Goal: Information Seeking & Learning: Learn about a topic

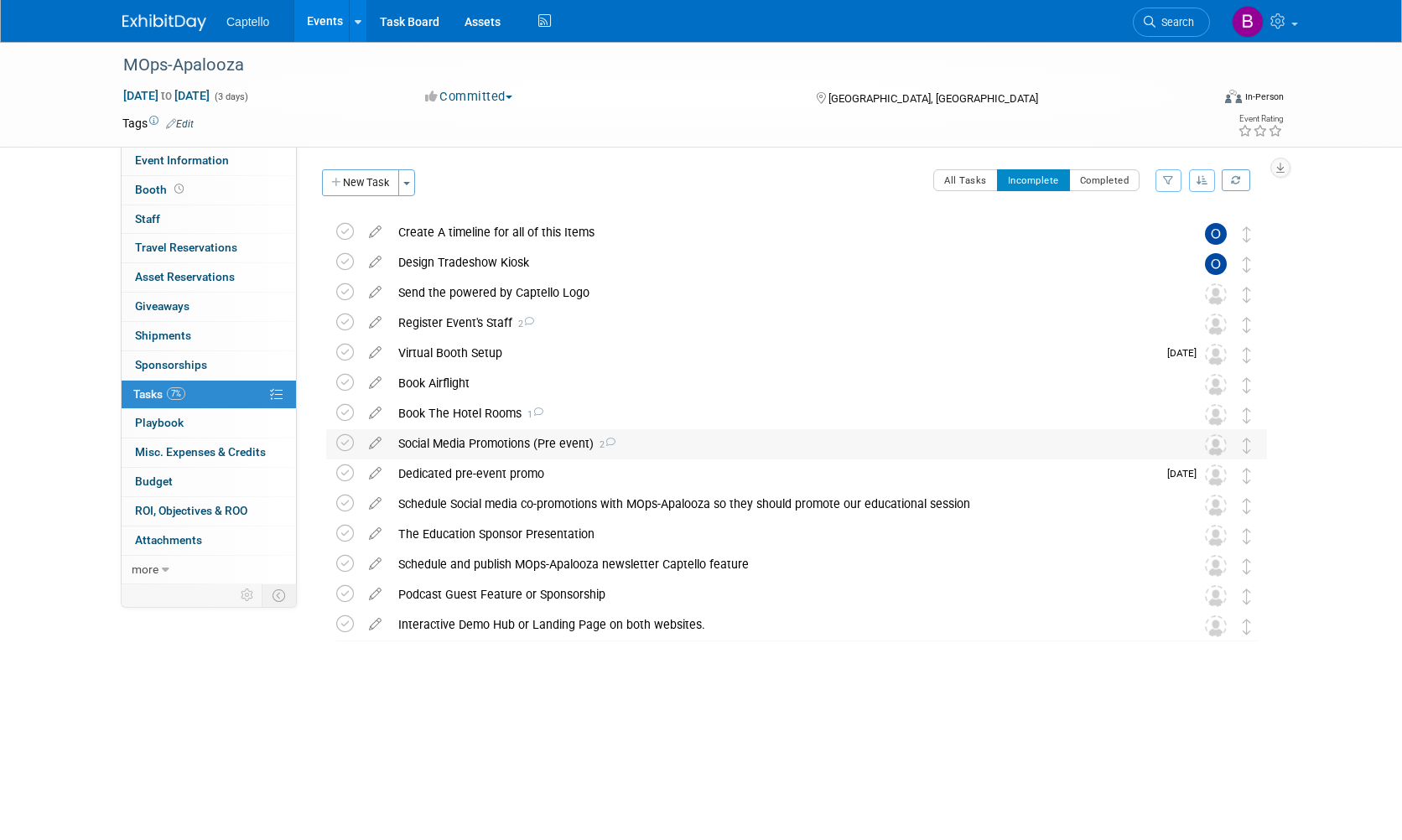
click at [685, 447] on div "Social Media Promotions (Pre event) 2" at bounding box center [781, 443] width 782 height 28
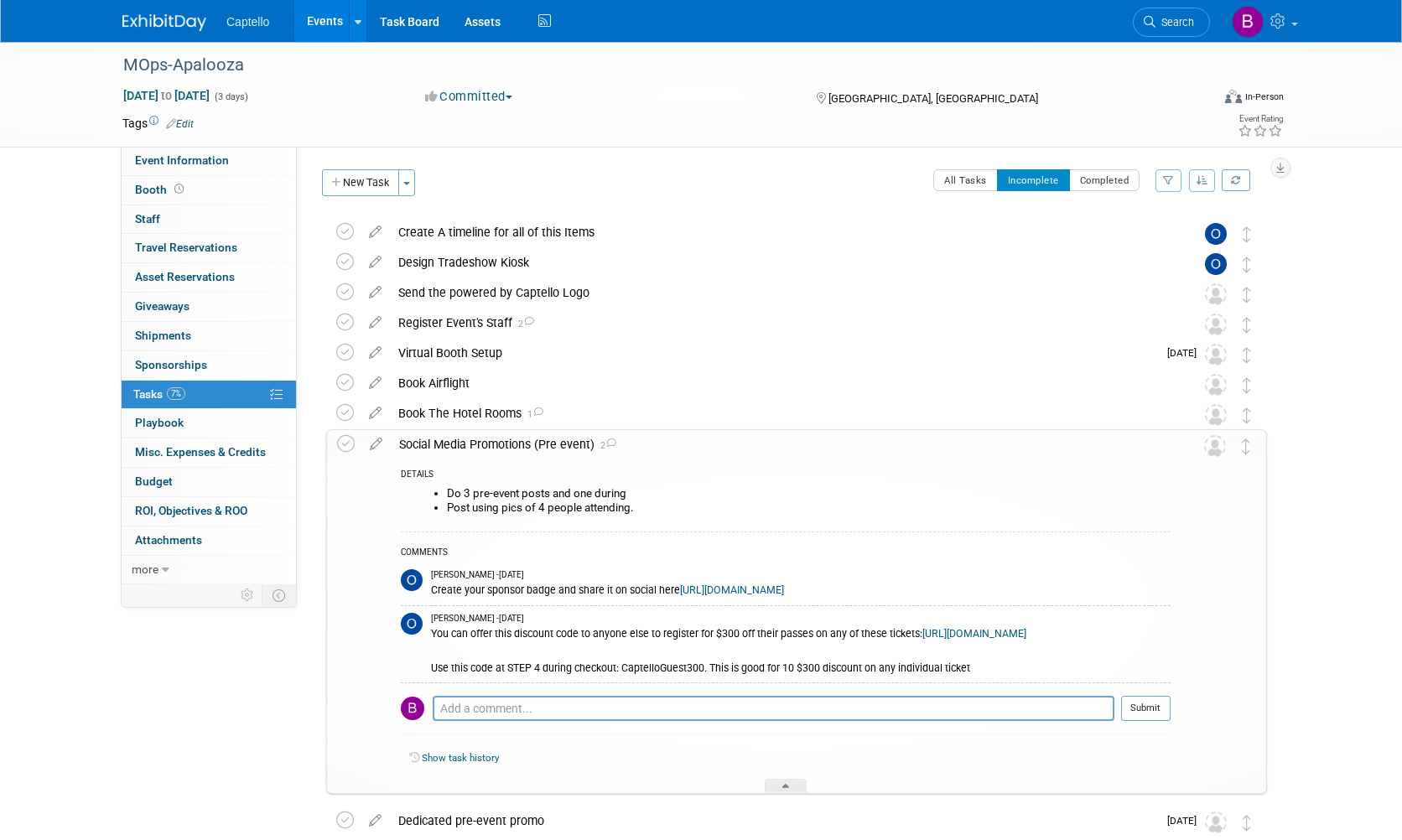
click at [685, 447] on div "Social Media Promotions (Pre event) 2" at bounding box center [781, 444] width 780 height 28
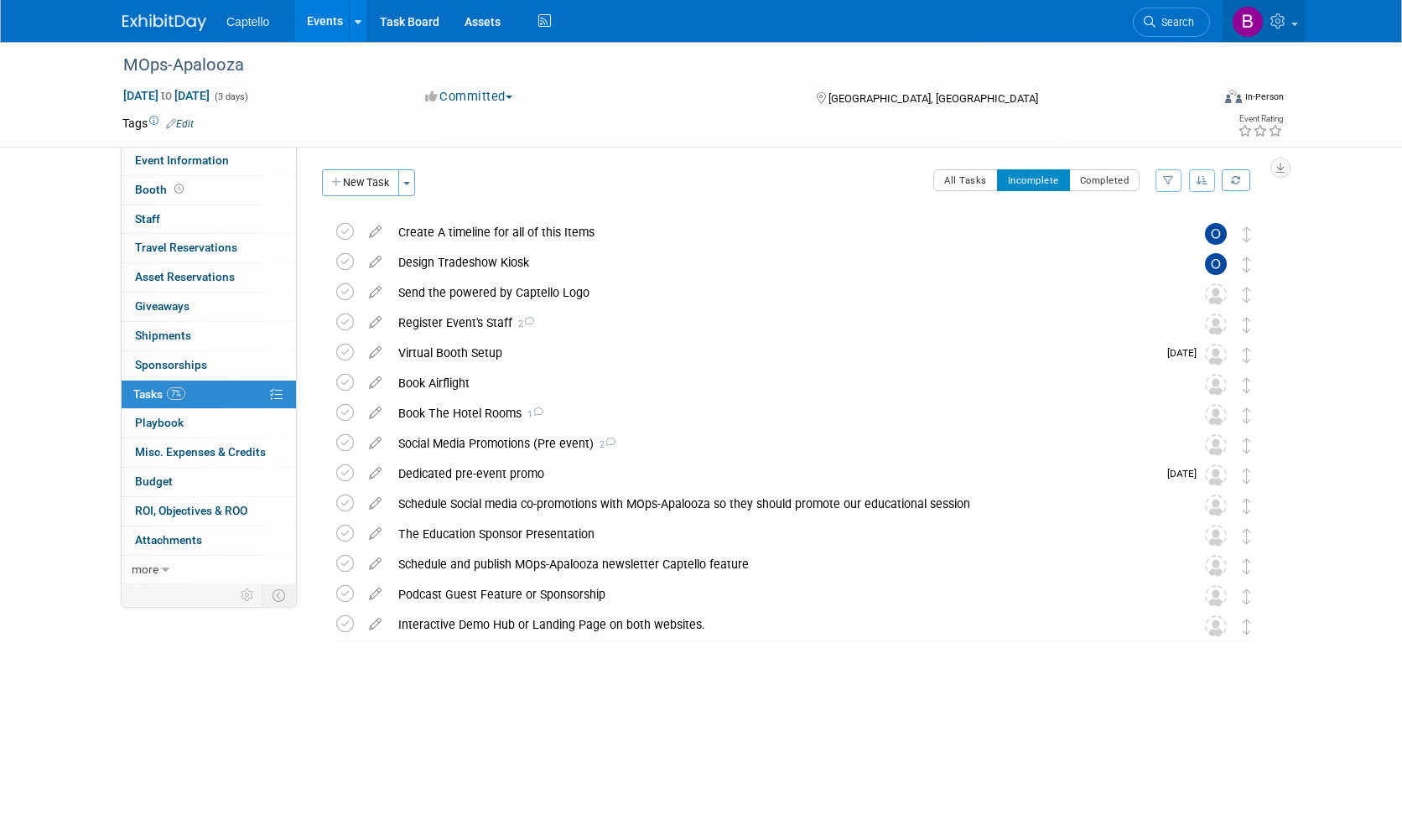
click at [1293, 25] on span at bounding box center [1295, 24] width 7 height 3
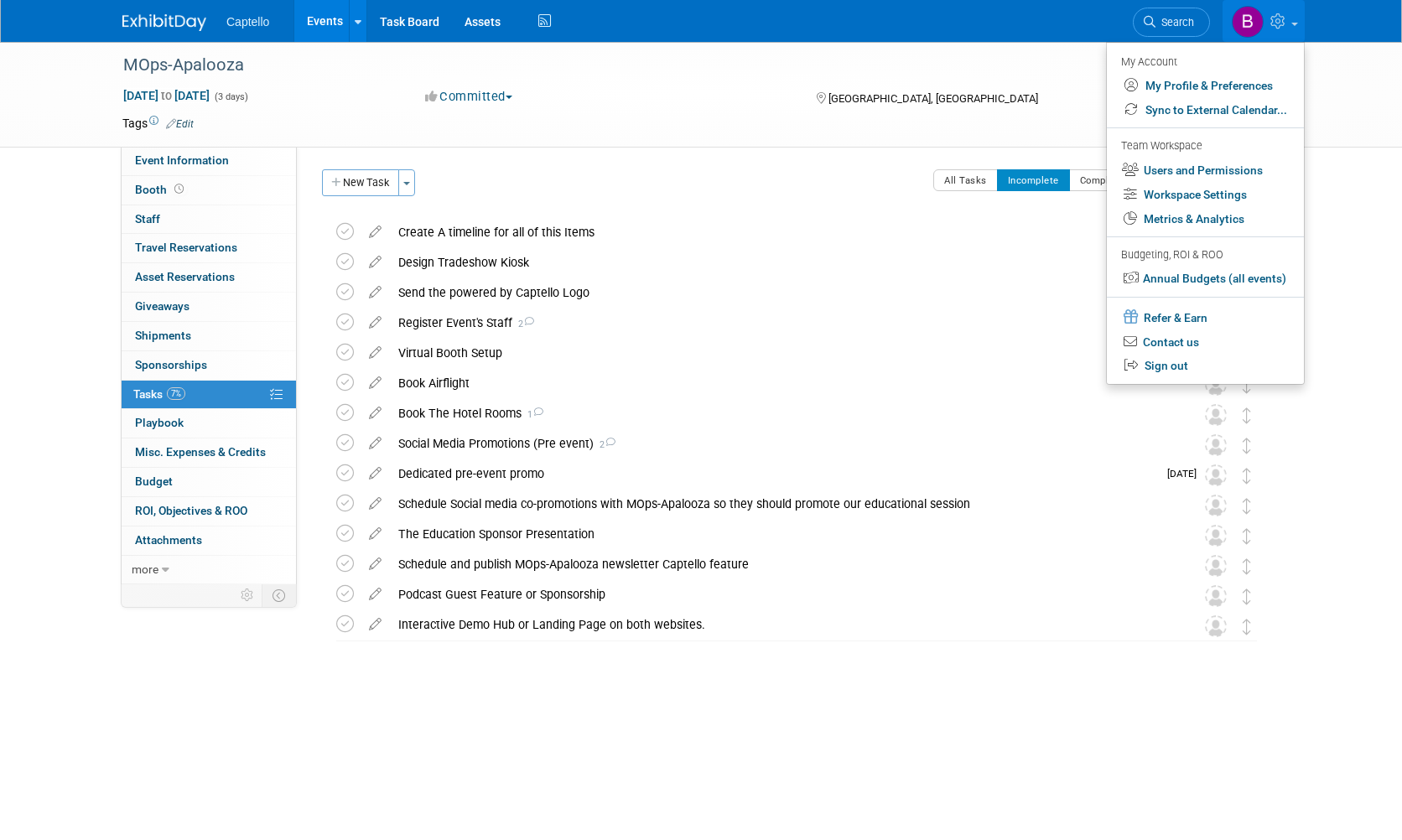
click at [719, 129] on td at bounding box center [640, 123] width 893 height 17
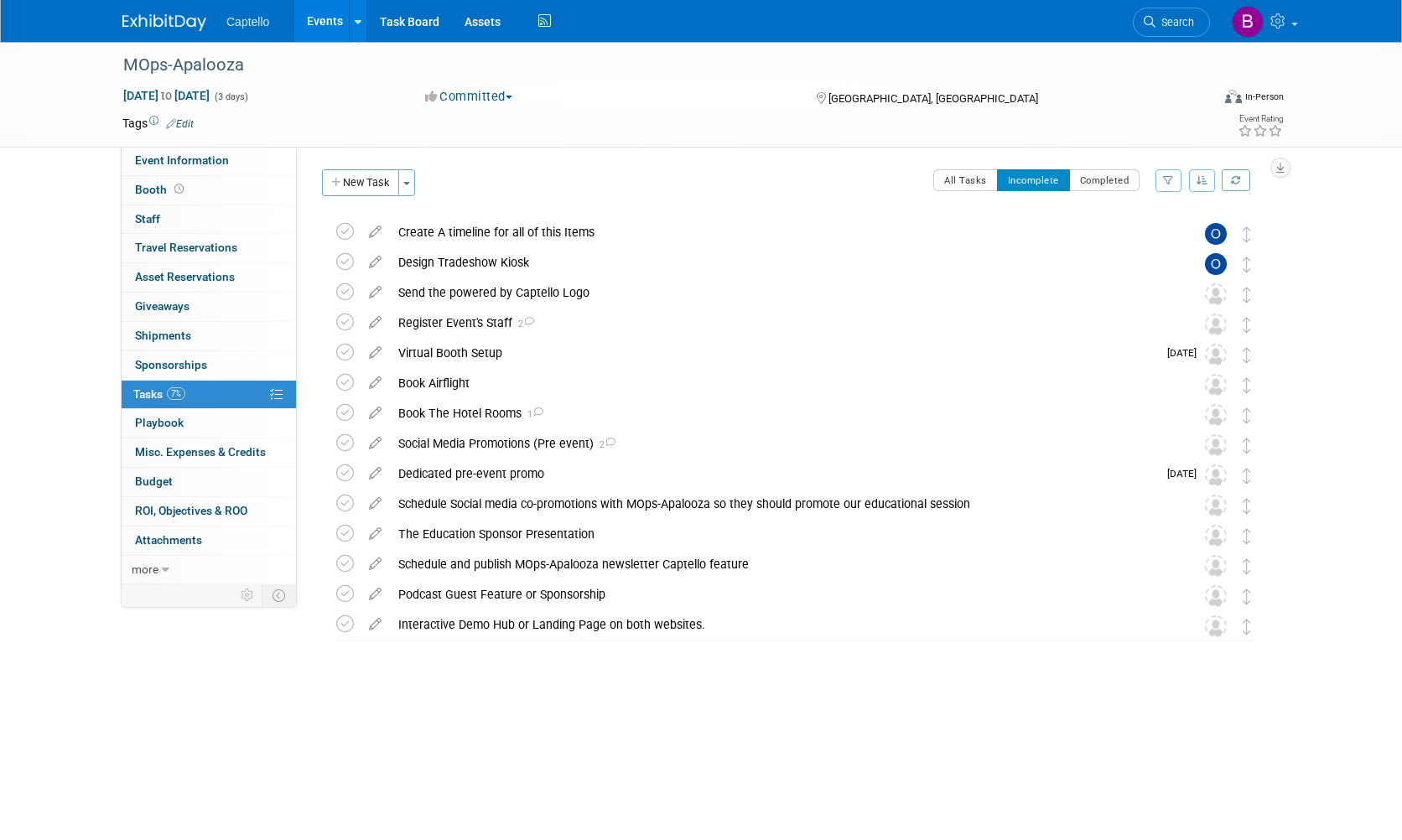
click at [336, 20] on link "Events" at bounding box center [324, 21] width 61 height 42
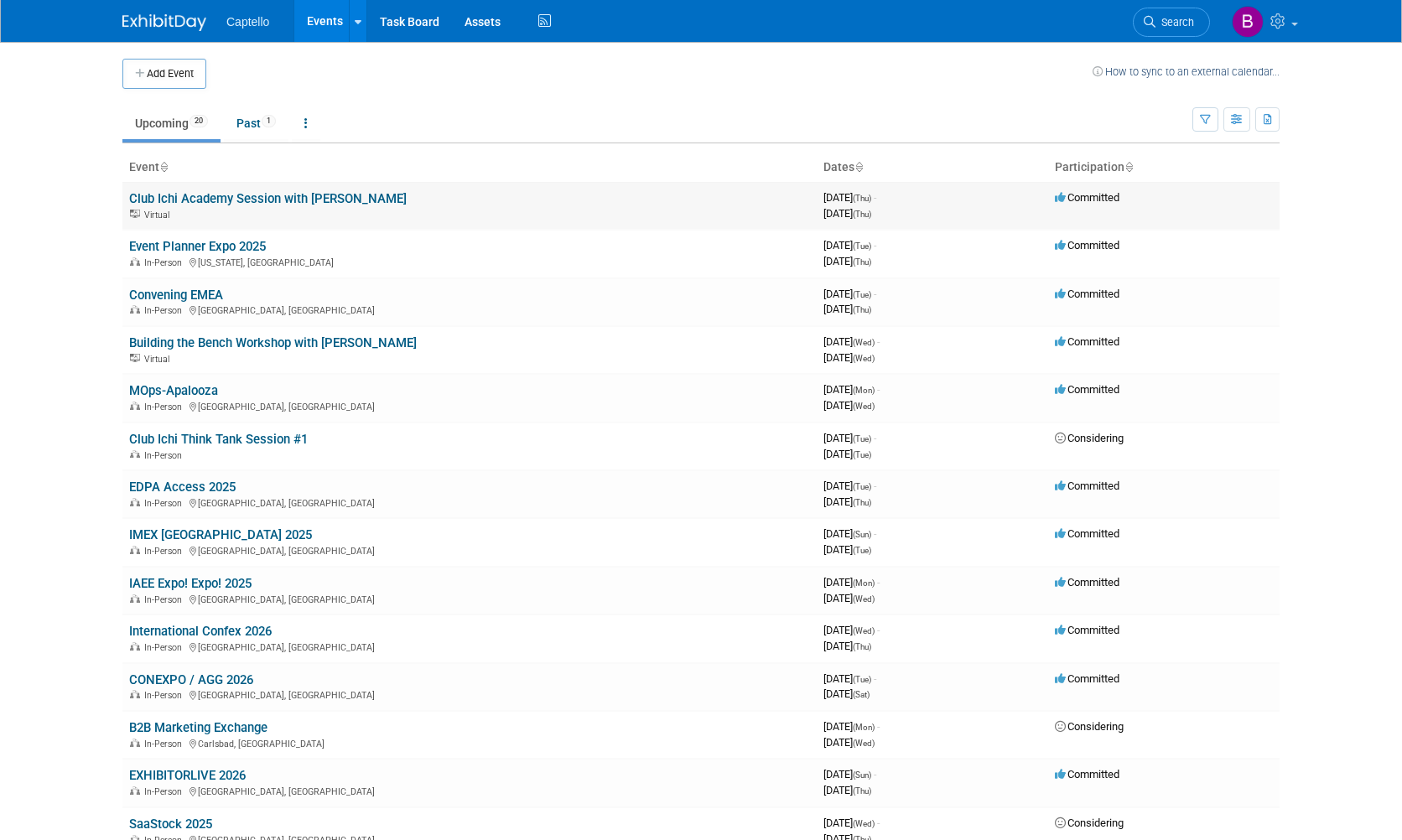
click at [352, 200] on link "Club Ichi Academy Session with [PERSON_NAME]" at bounding box center [268, 199] width 278 height 15
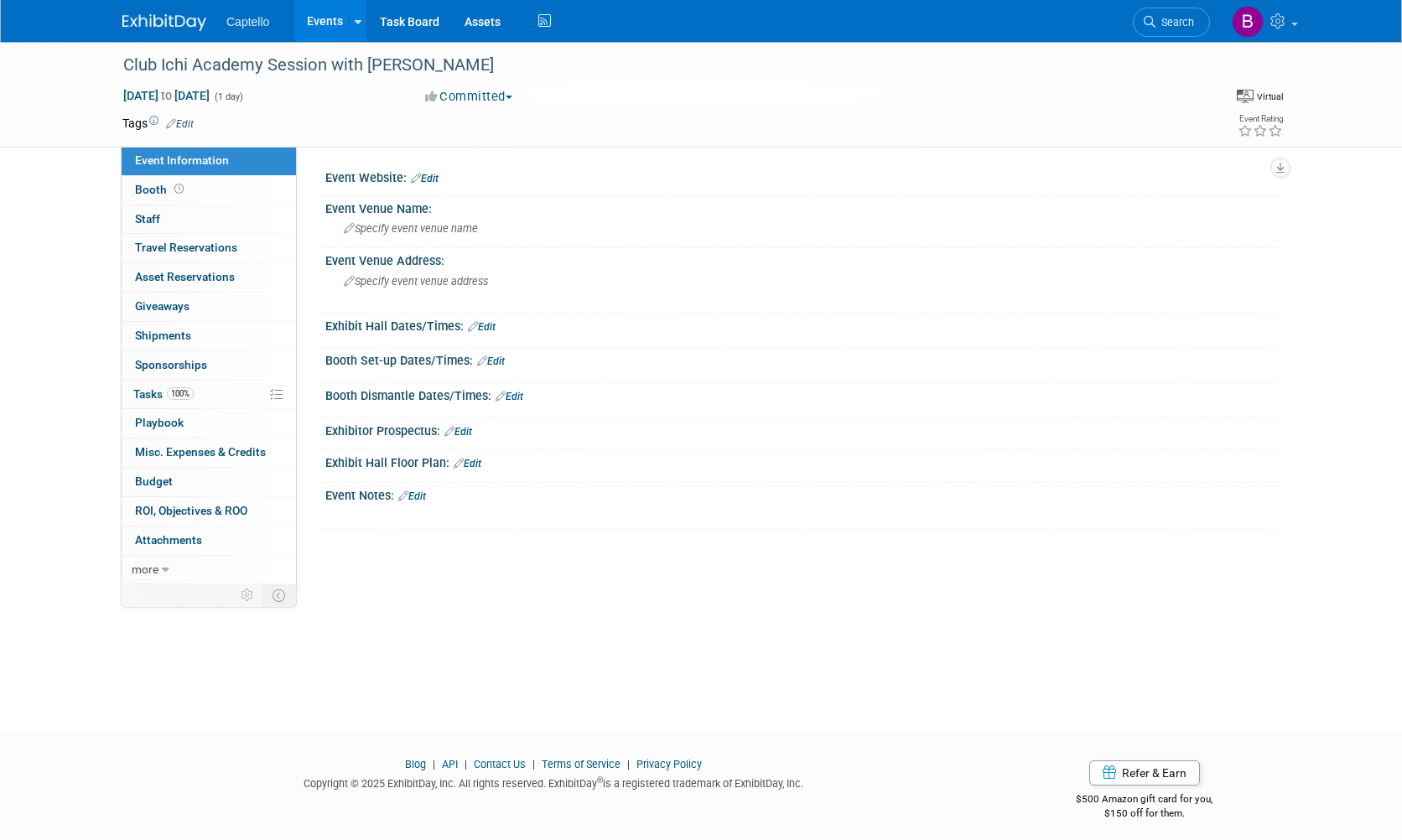
click at [322, 19] on link "Events" at bounding box center [324, 21] width 61 height 42
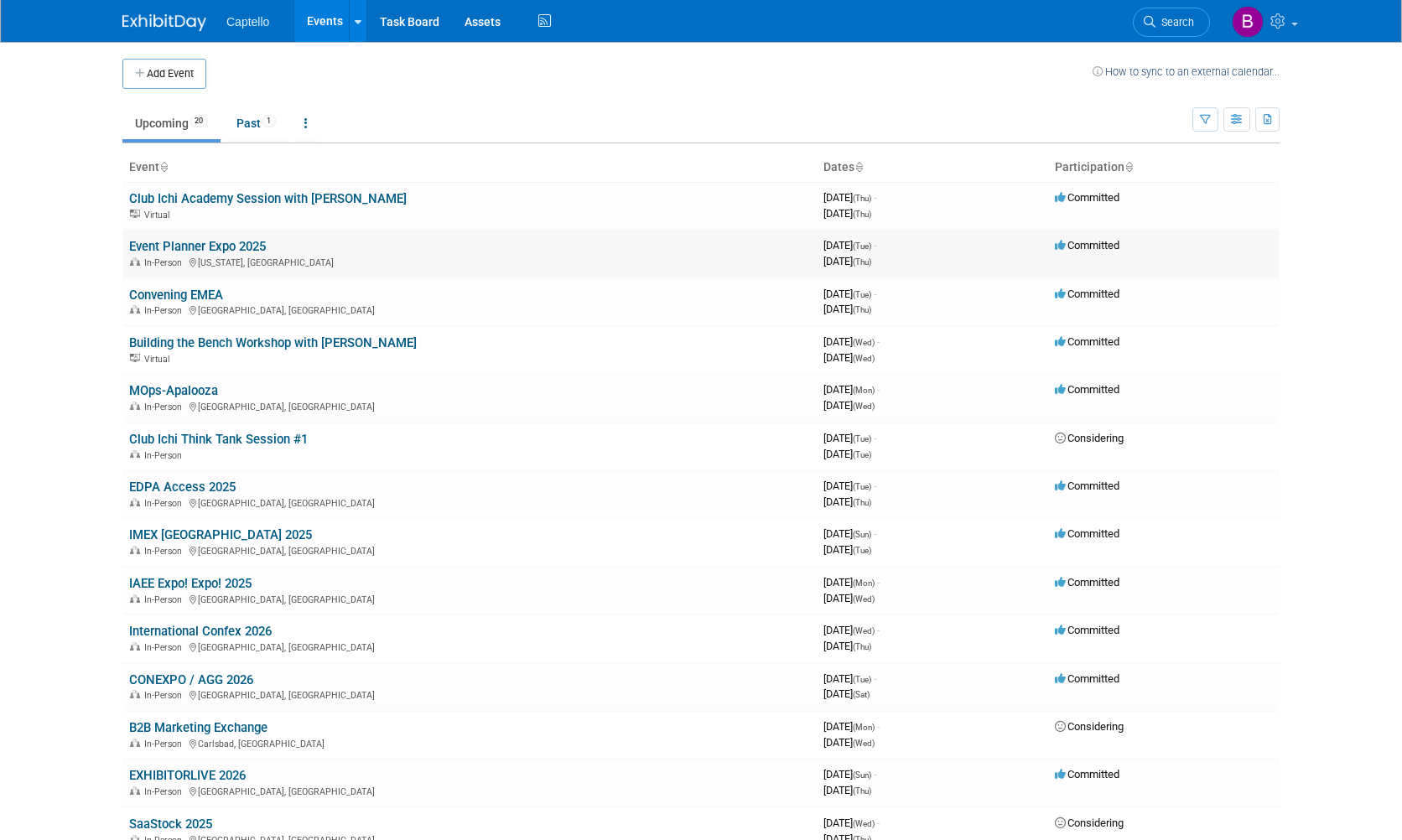
click at [236, 249] on link "Event Planner Expo 2025" at bounding box center [197, 247] width 136 height 15
click at [1295, 22] on span at bounding box center [1295, 24] width 7 height 3
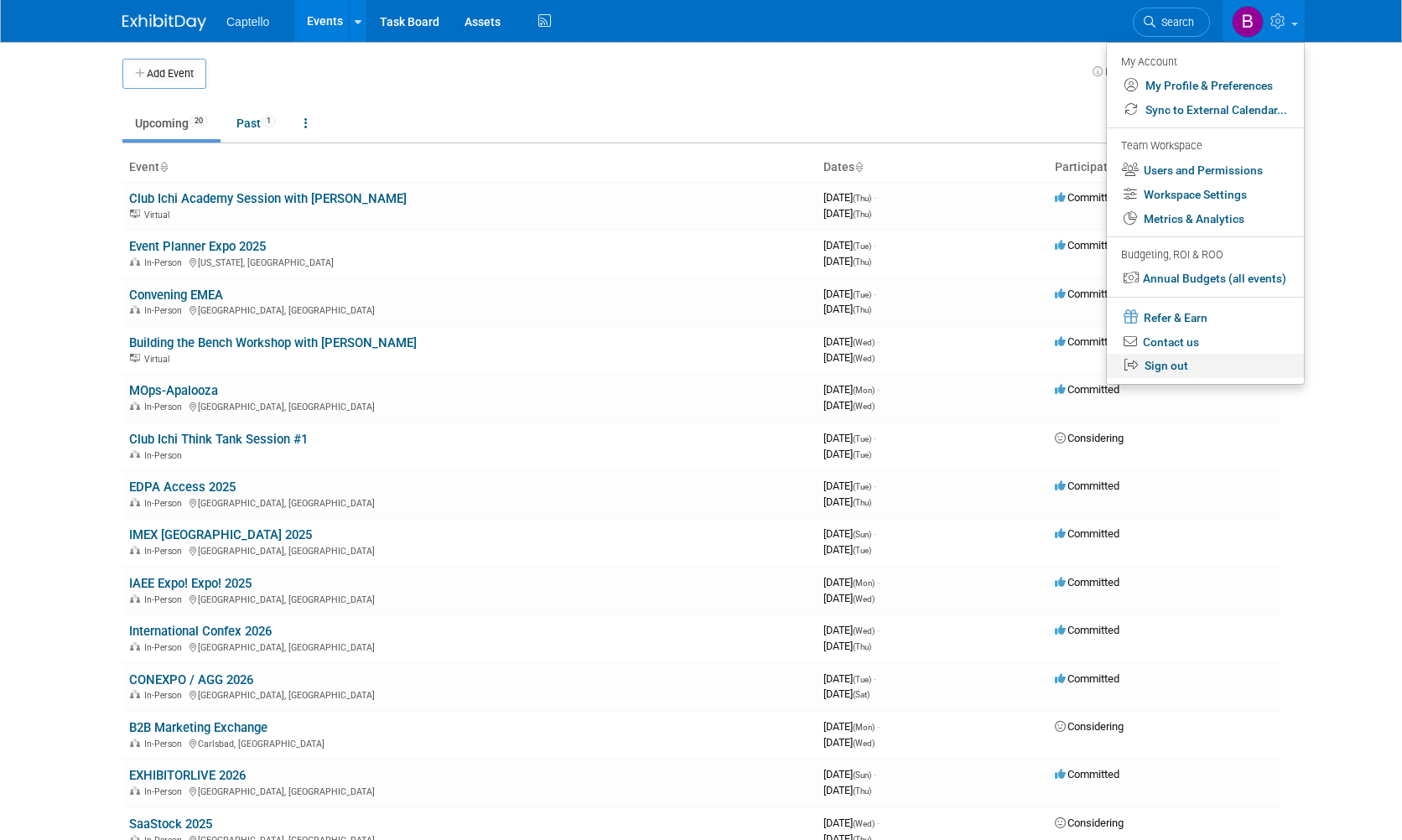
click at [1164, 363] on link "Sign out" at bounding box center [1206, 366] width 197 height 24
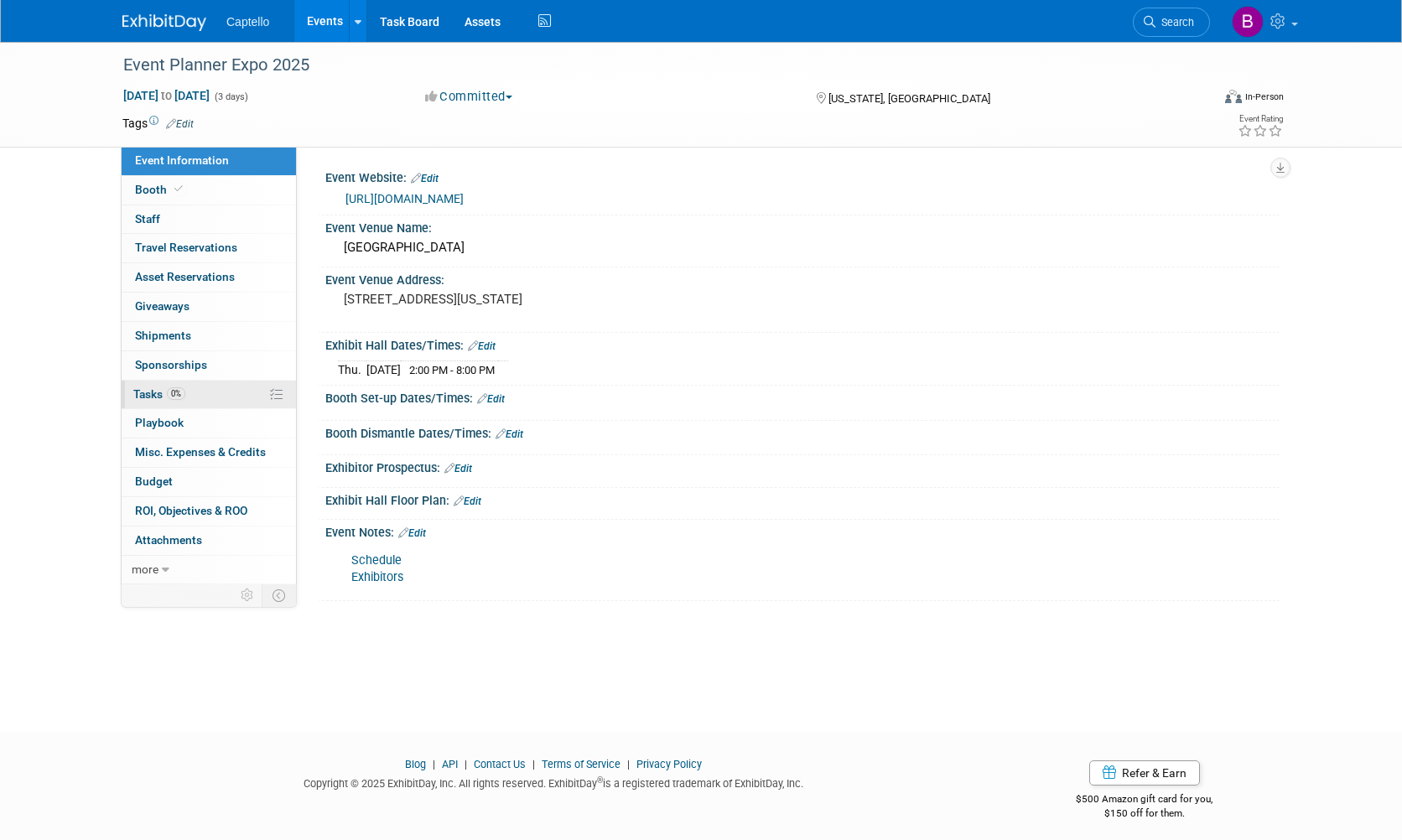
click at [162, 388] on span "Tasks 0%" at bounding box center [159, 394] width 52 height 14
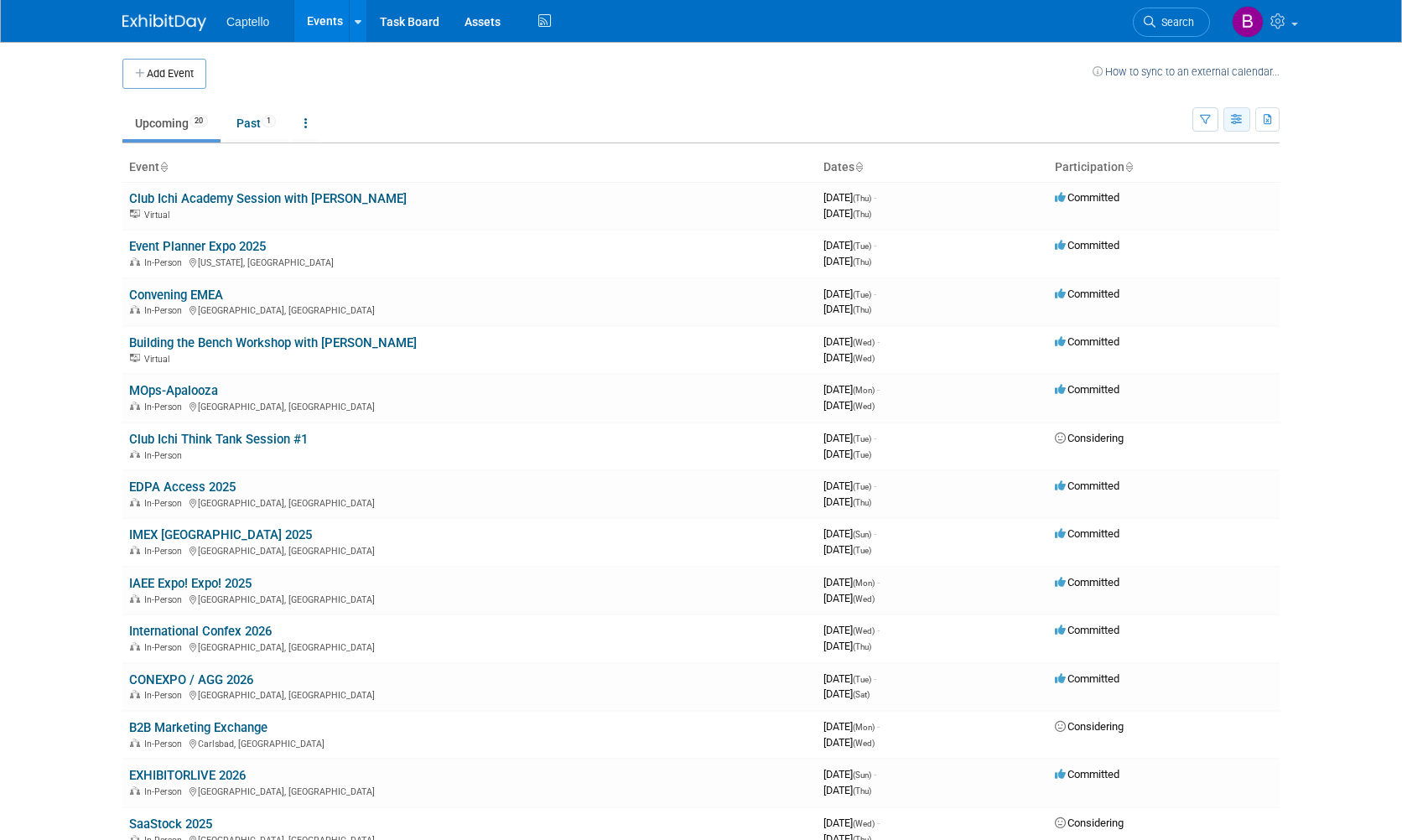
click at [1231, 118] on icon "button" at bounding box center [1237, 120] width 13 height 11
click at [1206, 118] on icon "button" at bounding box center [1206, 120] width 11 height 11
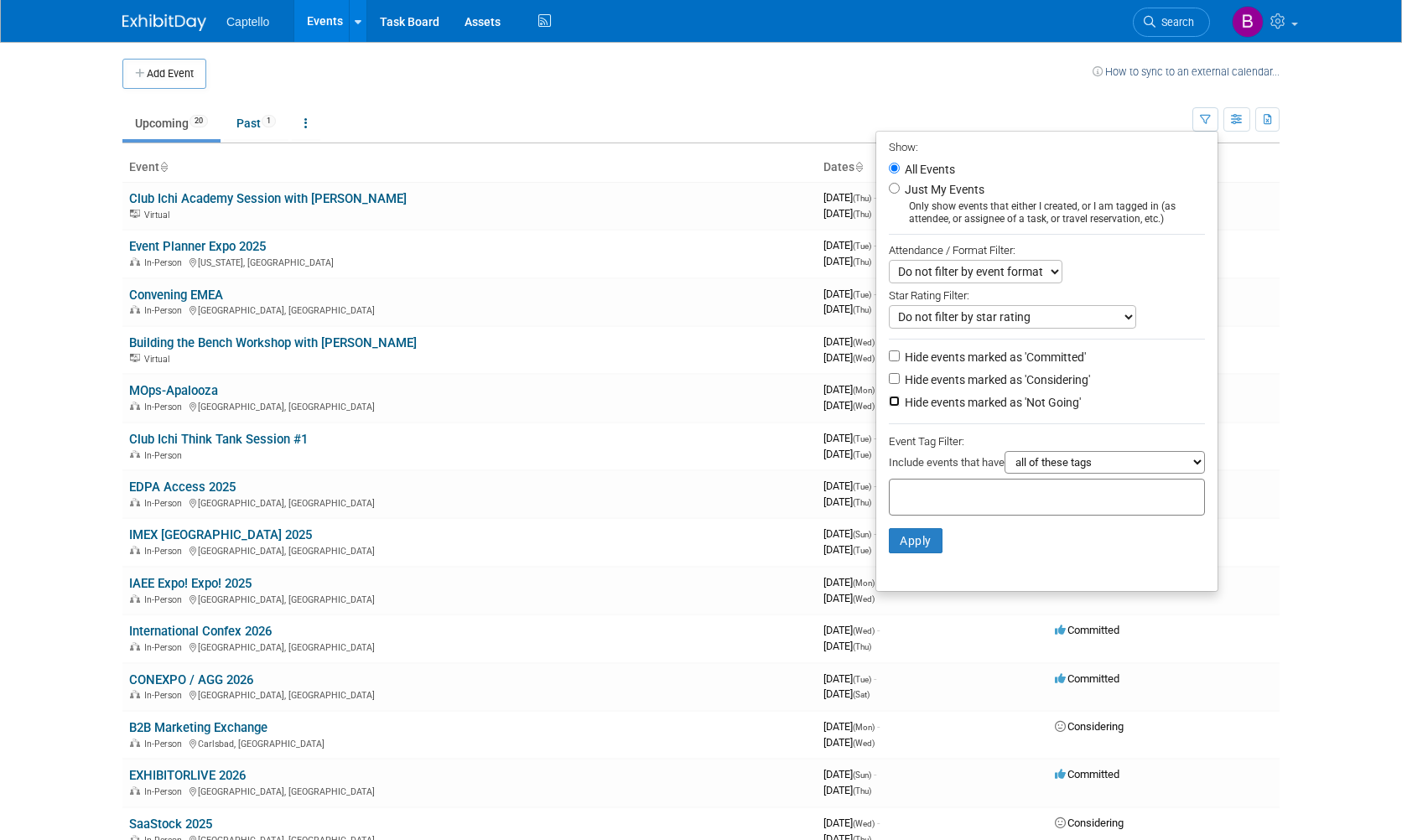
click at [889, 404] on input "Hide events marked as 'Not Going'" at bounding box center [894, 401] width 11 height 11
checkbox input "true"
click at [912, 541] on button "Apply" at bounding box center [916, 540] width 54 height 25
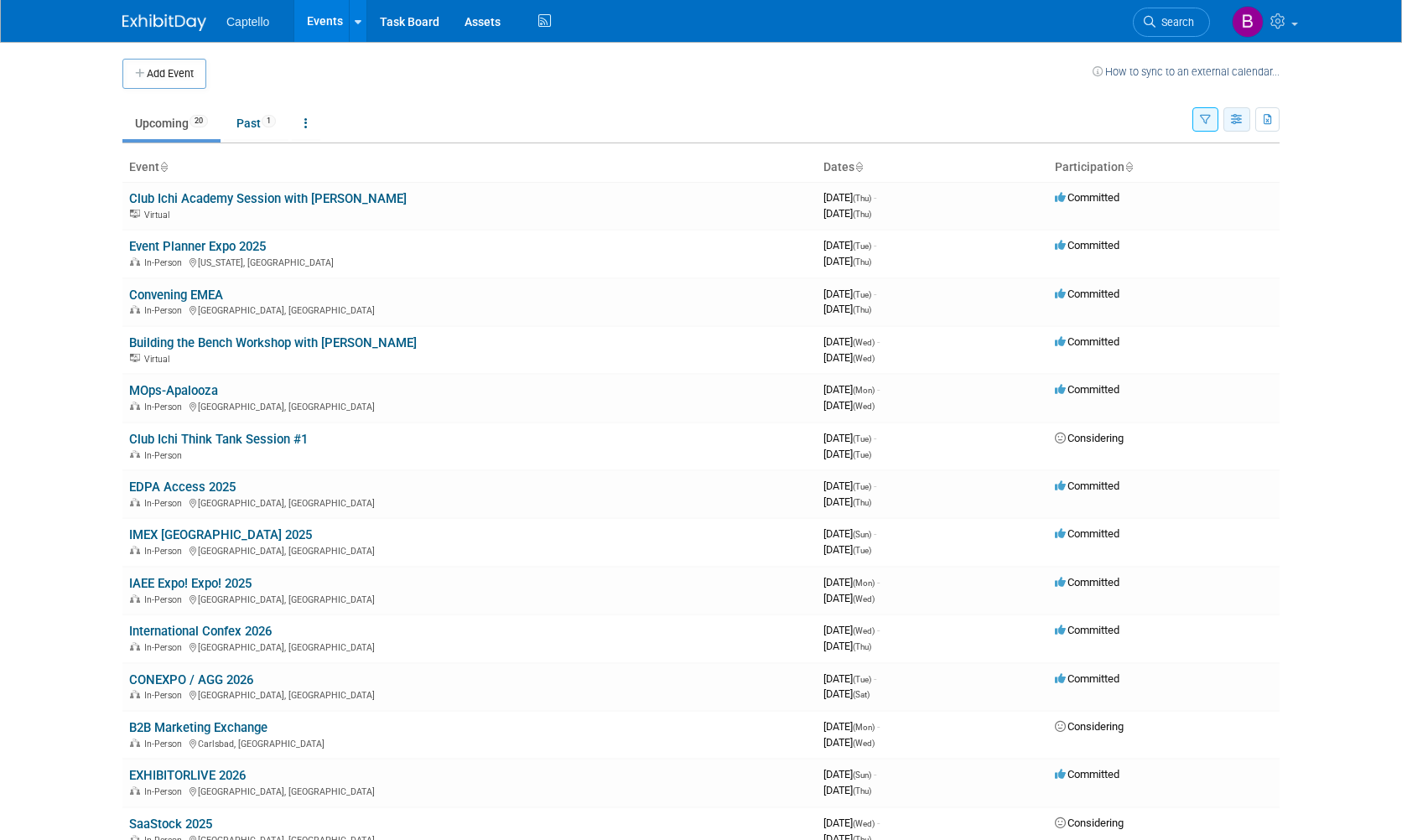
click at [1239, 123] on icon "button" at bounding box center [1237, 120] width 13 height 11
click at [1159, 202] on link "Detail View" at bounding box center [1166, 203] width 141 height 23
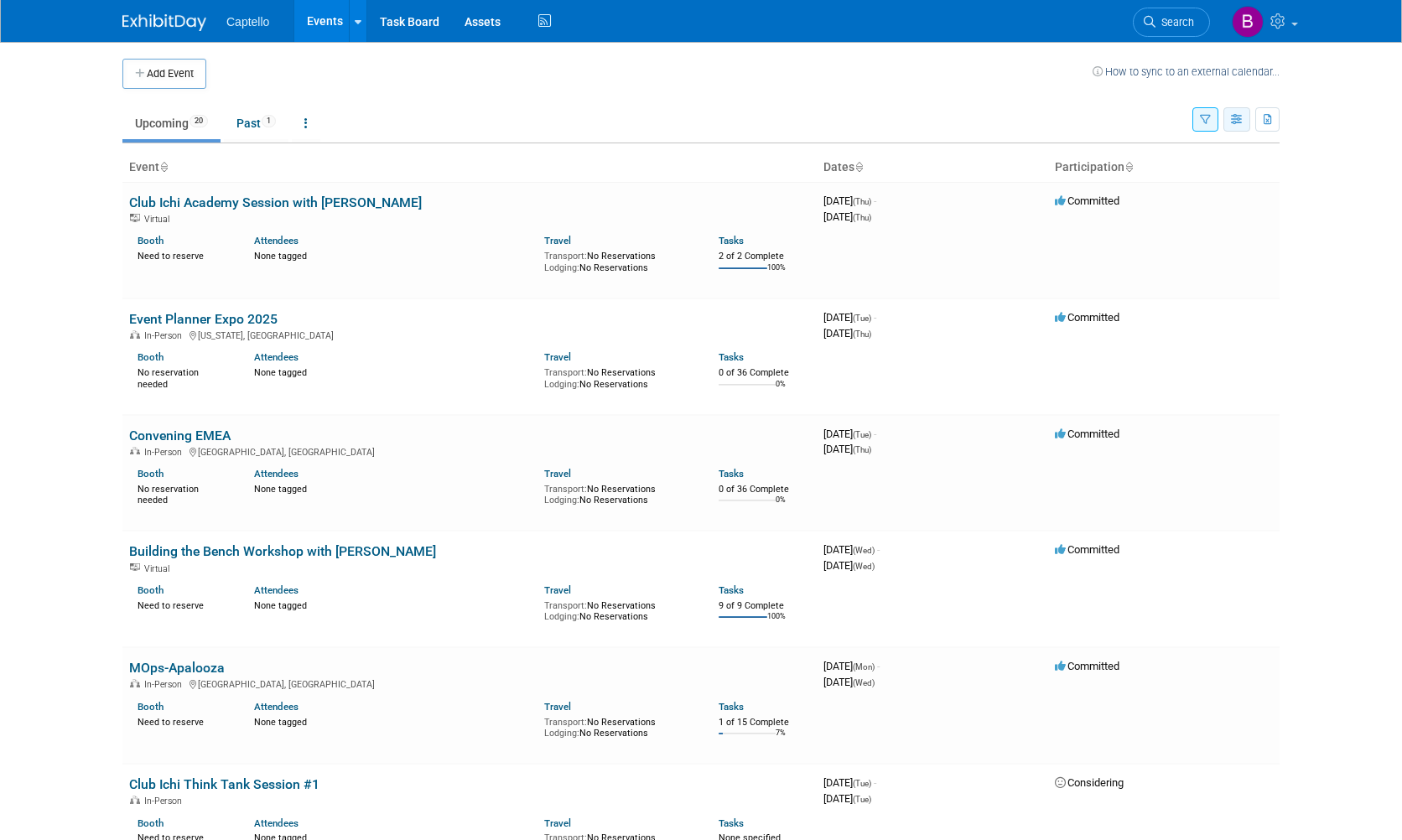
click at [1234, 121] on icon "button" at bounding box center [1237, 120] width 13 height 11
click at [1167, 228] on link "Calendar View" at bounding box center [1166, 229] width 141 height 23
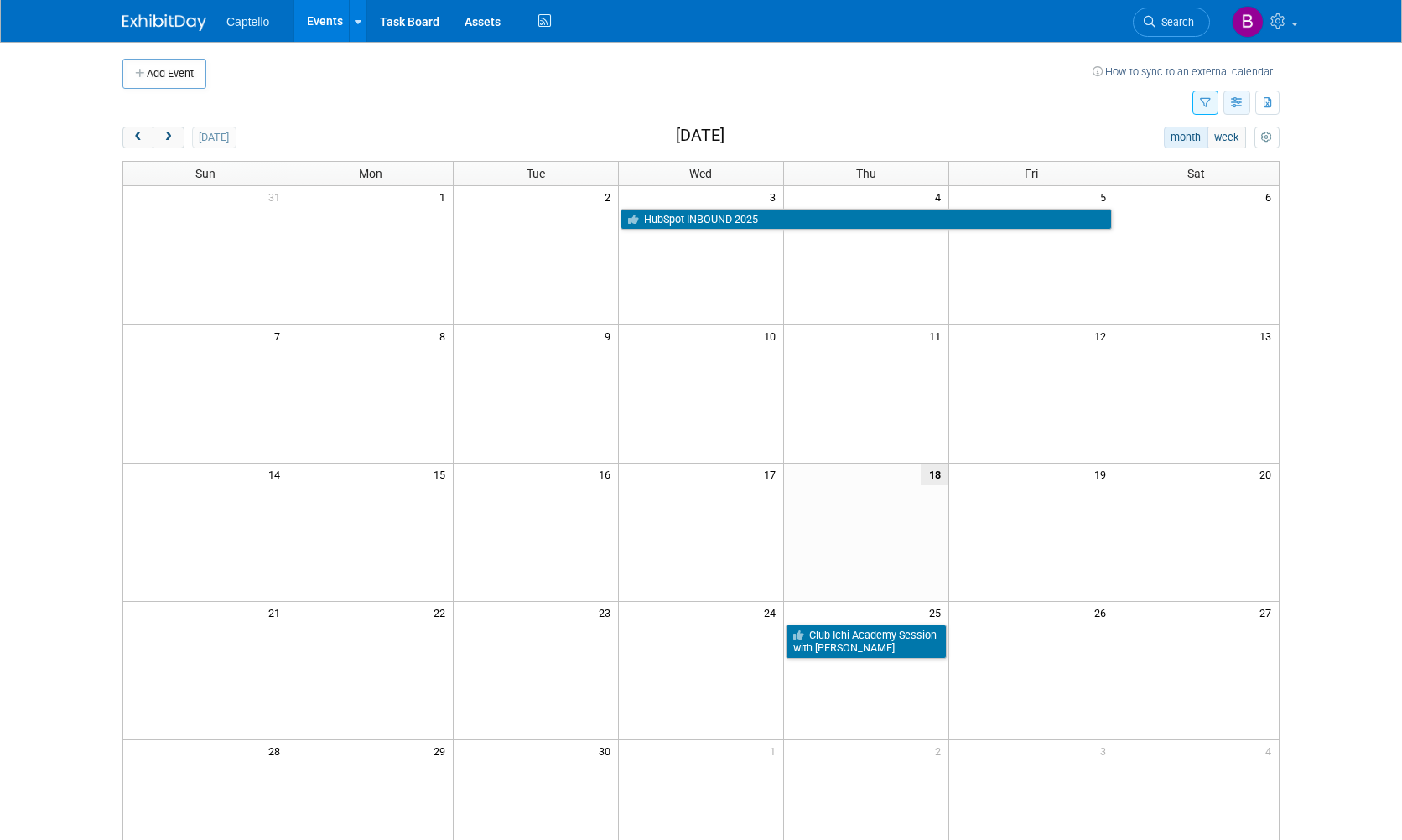
click at [1231, 102] on icon "button" at bounding box center [1237, 103] width 13 height 11
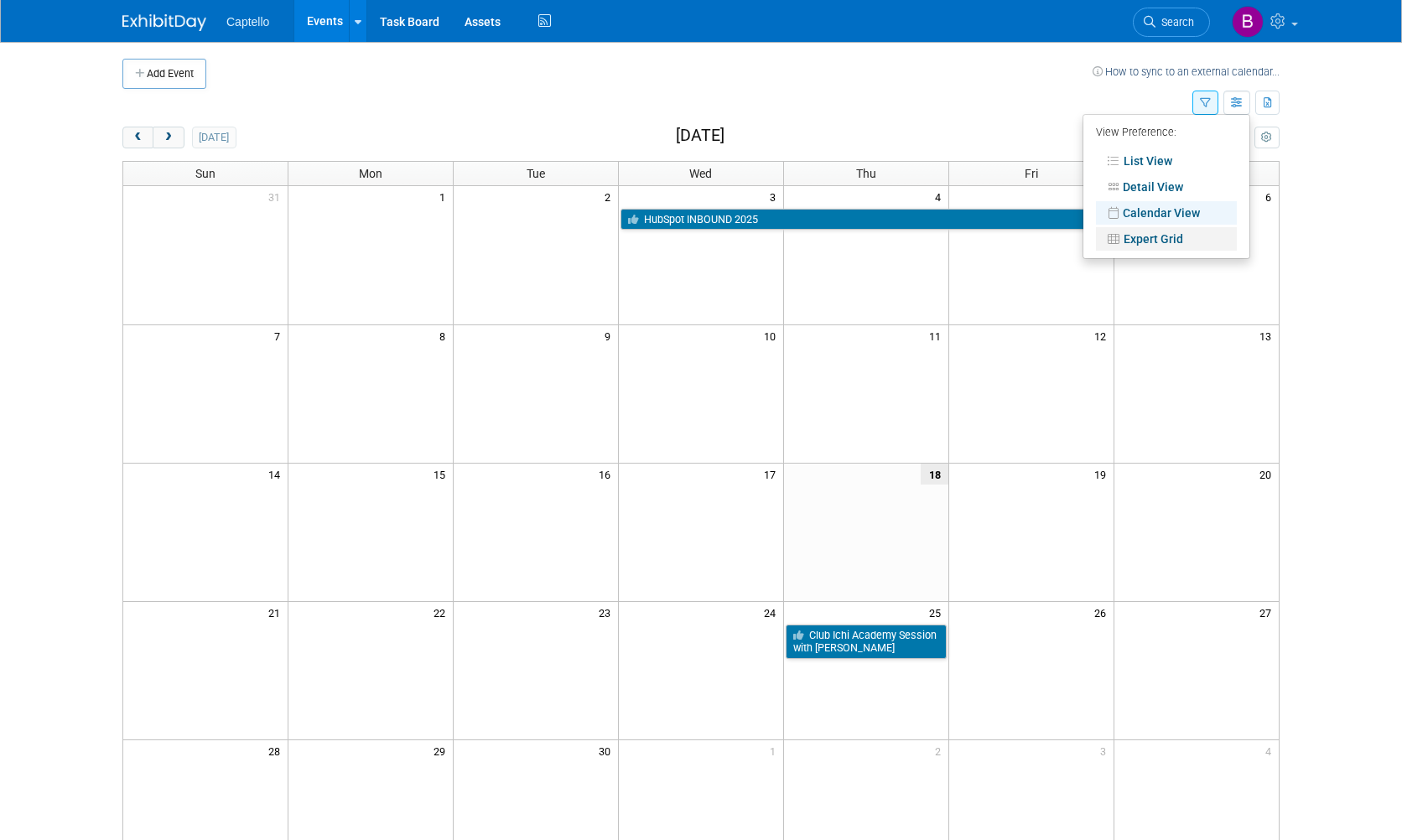
click at [1158, 233] on link "Expert Grid" at bounding box center [1166, 238] width 141 height 23
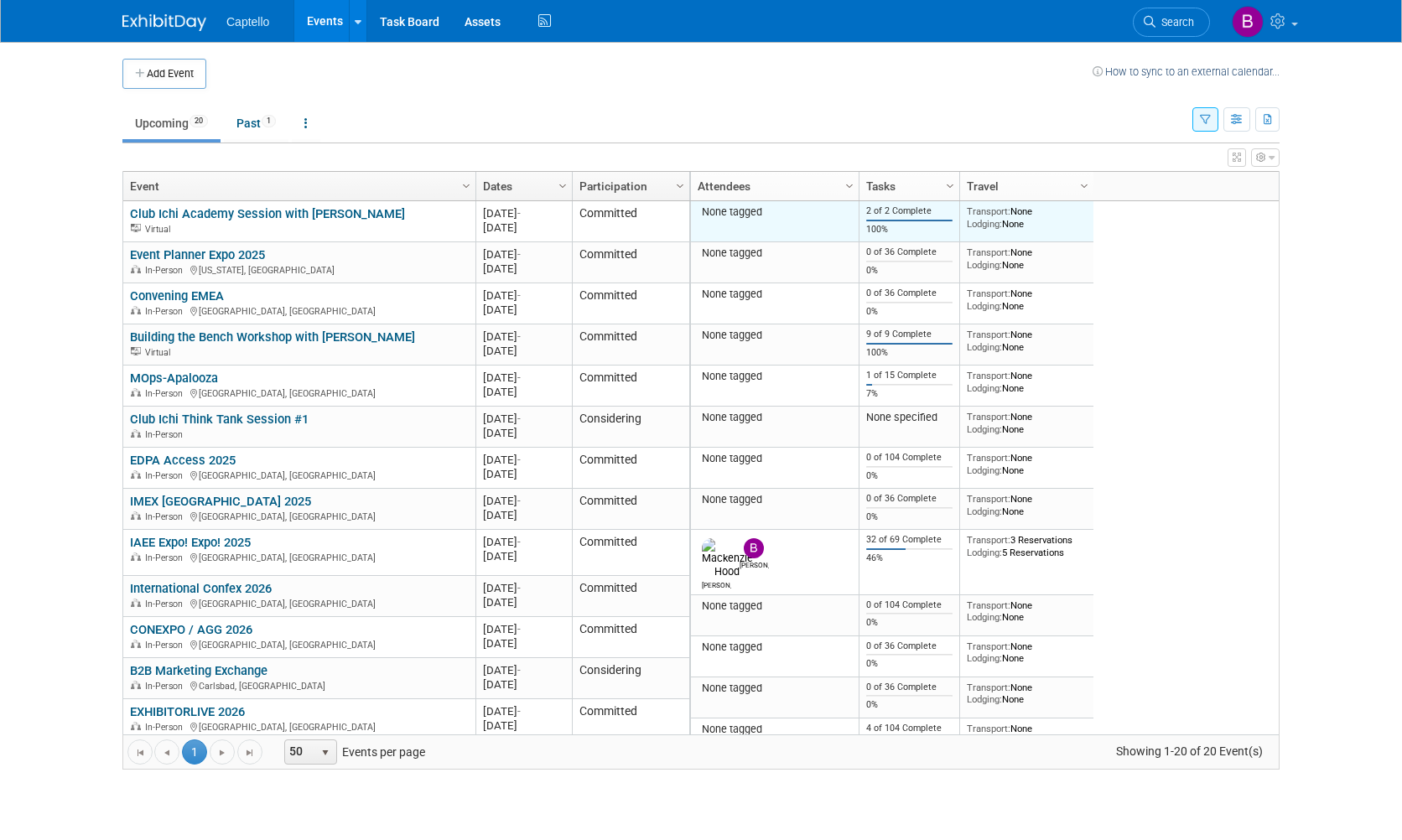
click at [1032, 217] on div "Transport: None Lodging: None" at bounding box center [1027, 218] width 121 height 24
drag, startPoint x: 1047, startPoint y: 217, endPoint x: 1080, endPoint y: 217, distance: 33.0
click at [1047, 217] on div "Transport: None Lodging: None" at bounding box center [1027, 218] width 121 height 24
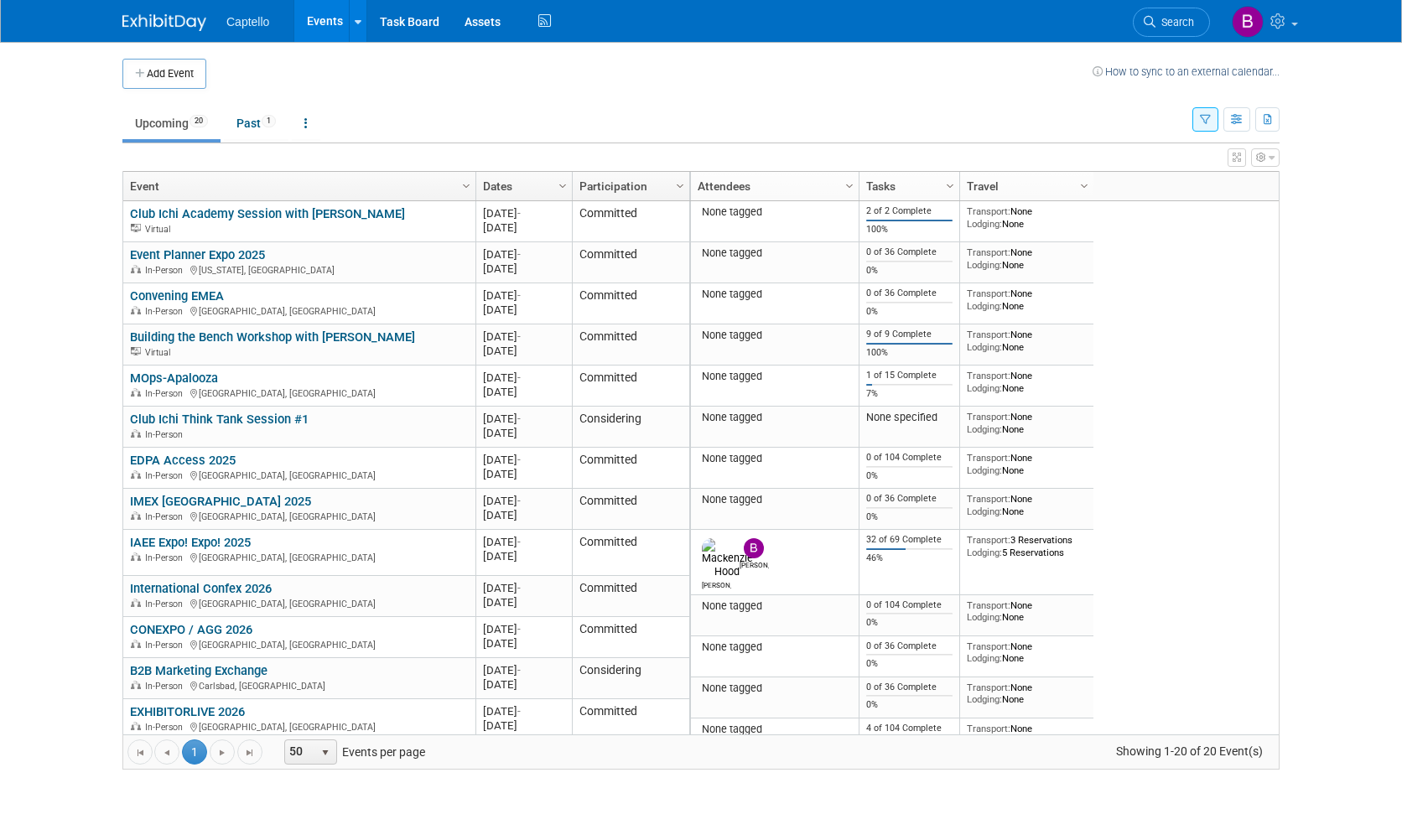
click at [1095, 217] on div "None tagged 2 of 2 Complete 100% Transport: None Lodging: None 2025 M-2025-[DAT…" at bounding box center [984, 468] width 590 height 533
click at [1237, 124] on icon "button" at bounding box center [1237, 120] width 13 height 11
click at [1082, 90] on td "Upcoming 20 Past 1 All Events 21 Past and Upcoming Grouped Annually Events grou…" at bounding box center [658, 117] width 1070 height 55
drag, startPoint x: 1171, startPoint y: 58, endPoint x: 1165, endPoint y: 75, distance: 18.0
click at [1171, 59] on td "How to sync to an external calendar..." at bounding box center [1186, 73] width 187 height 30
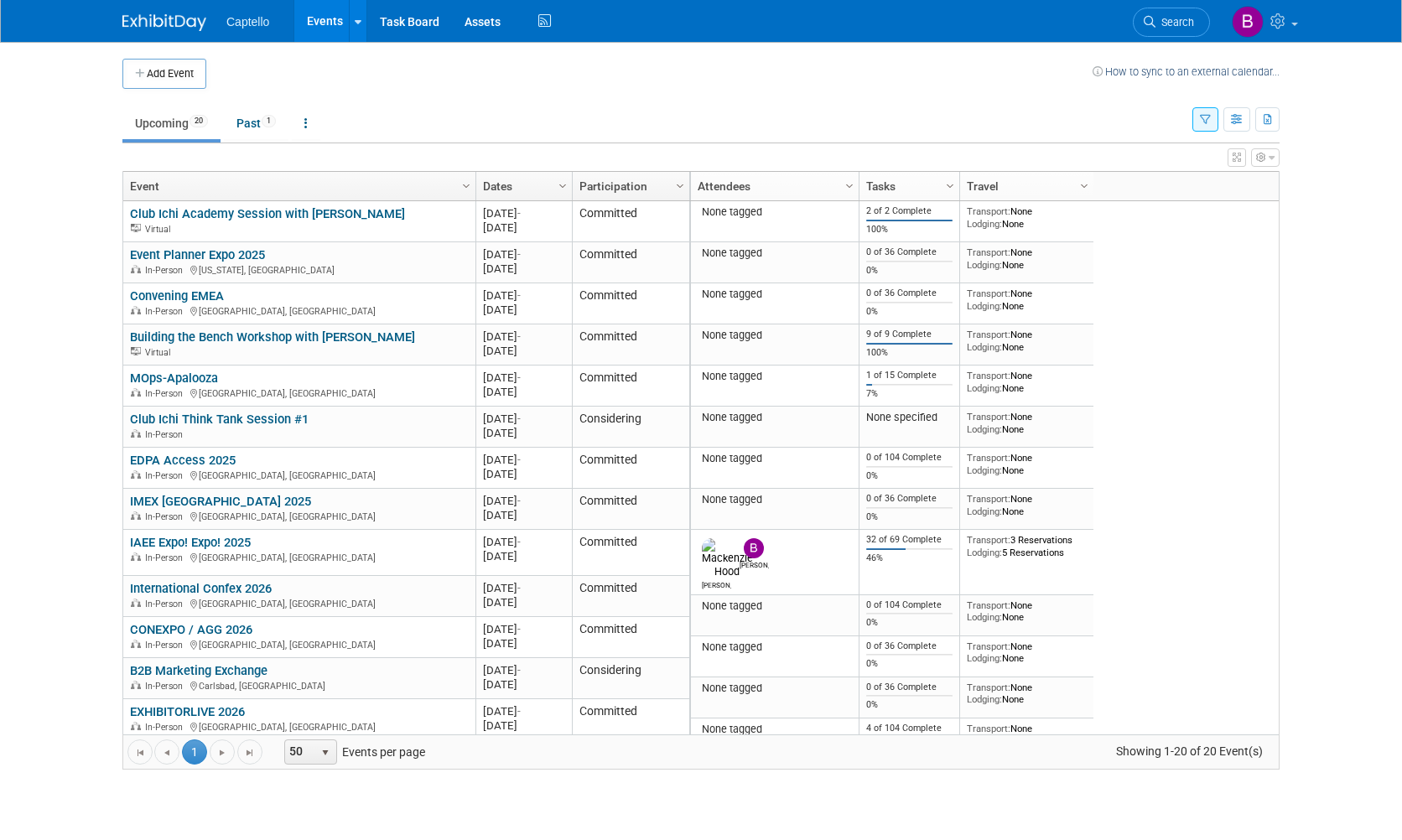
click at [1165, 75] on link "How to sync to an external calendar..." at bounding box center [1186, 71] width 187 height 13
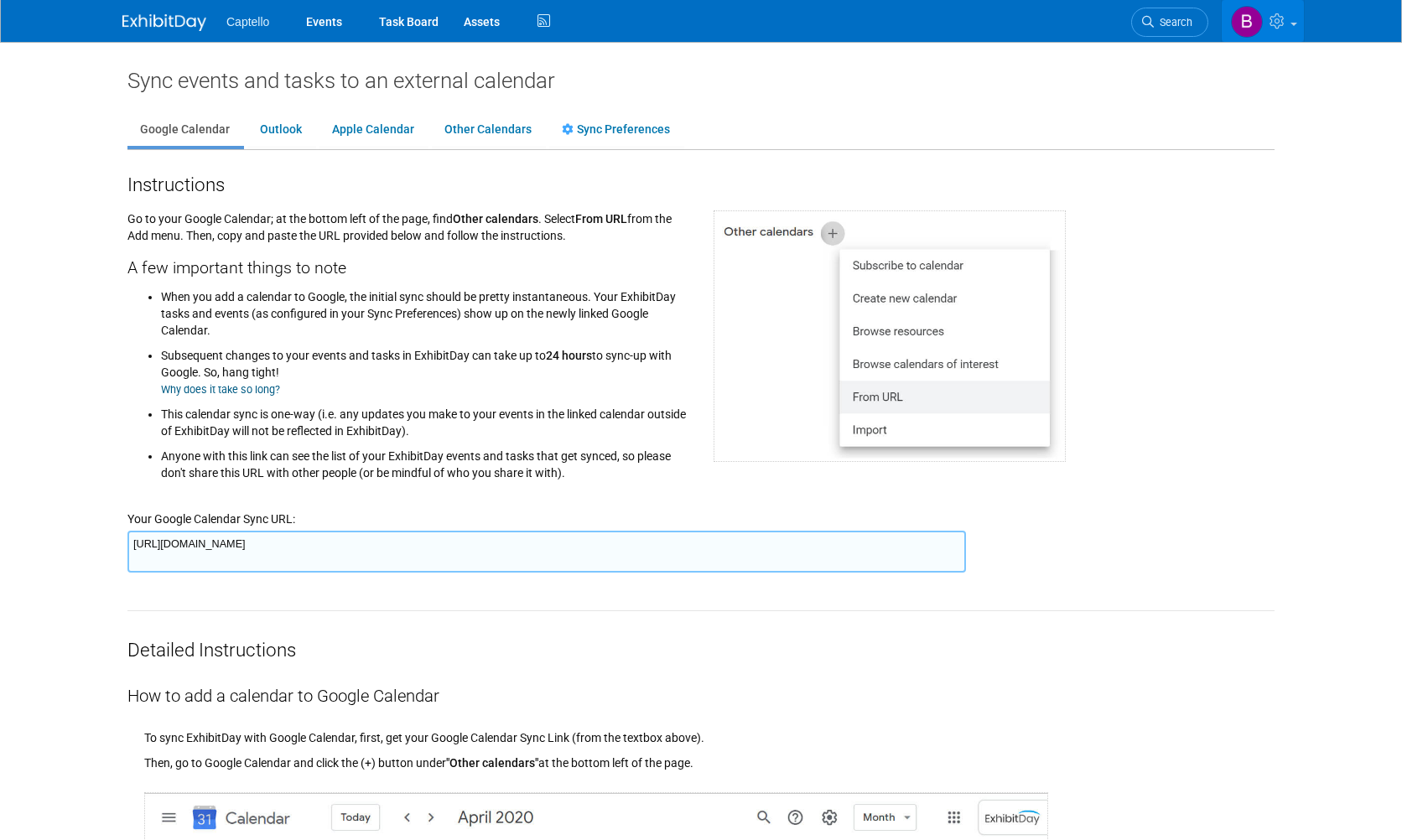
drag, startPoint x: 1292, startPoint y: 28, endPoint x: 1291, endPoint y: 39, distance: 11.0
click at [1292, 29] on link at bounding box center [1263, 21] width 82 height 42
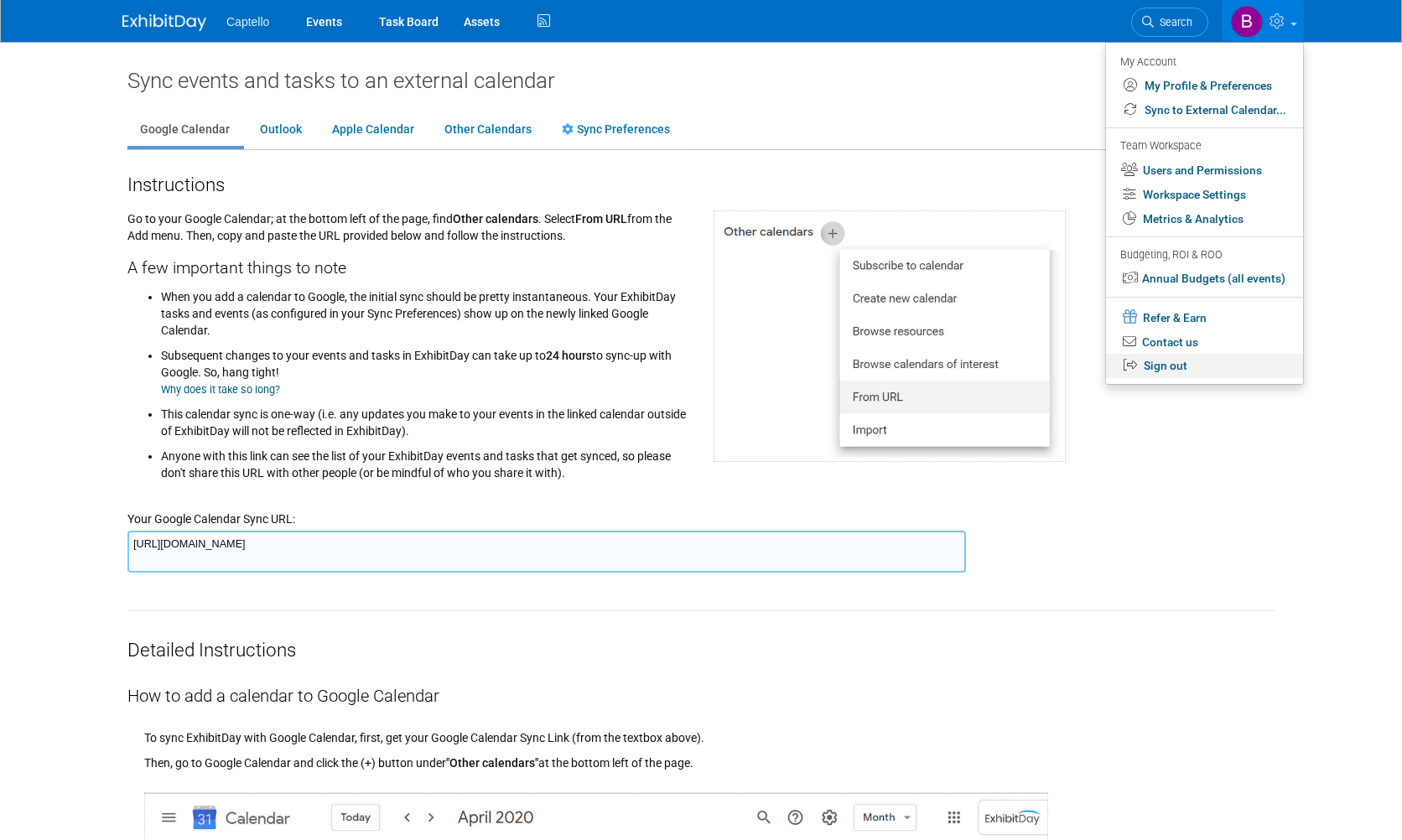
click at [1164, 369] on link "Sign out" at bounding box center [1205, 366] width 197 height 24
